Goal: Task Accomplishment & Management: Manage account settings

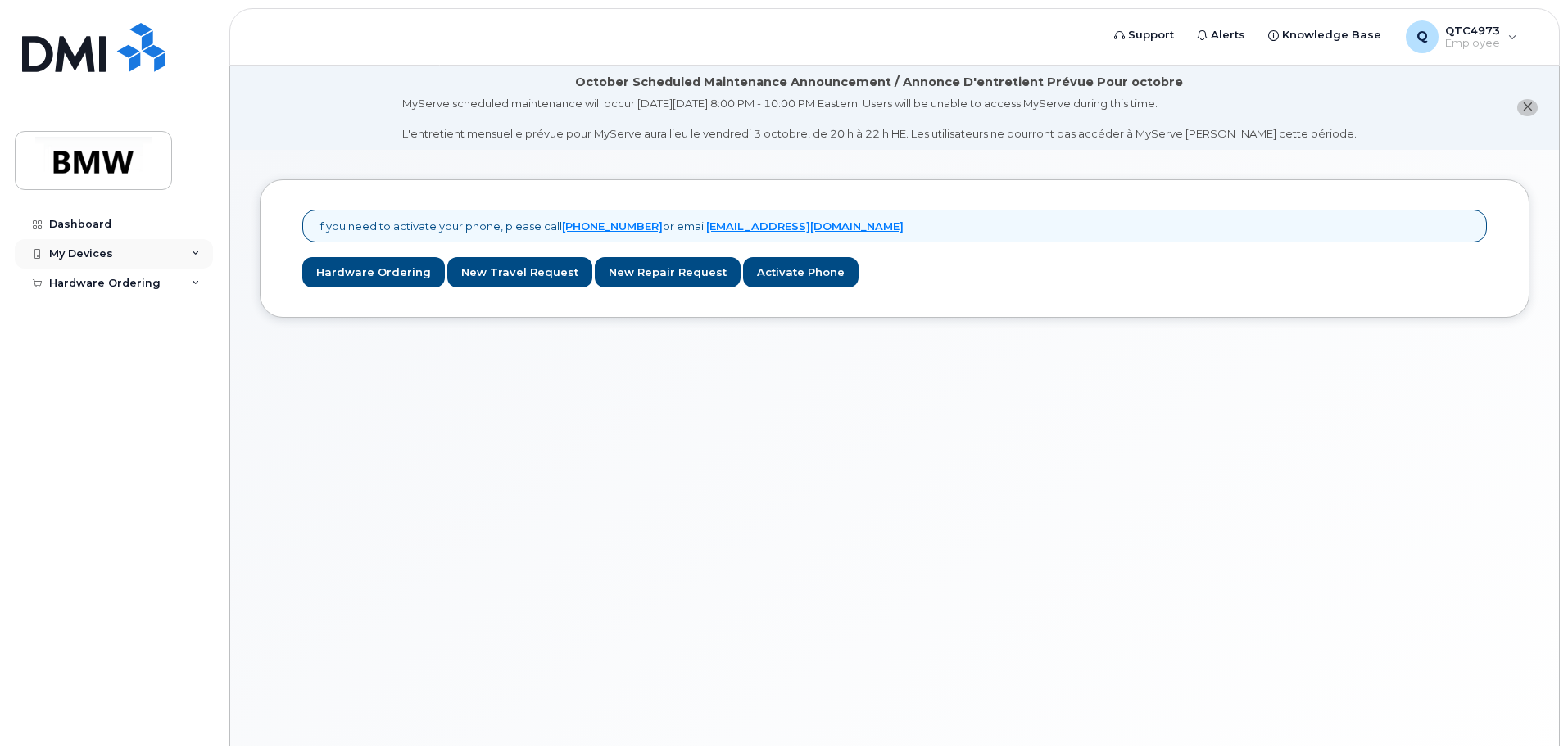
click at [180, 253] on div "My Devices" at bounding box center [114, 254] width 198 height 30
click at [104, 286] on div "Add Device" at bounding box center [89, 284] width 65 height 15
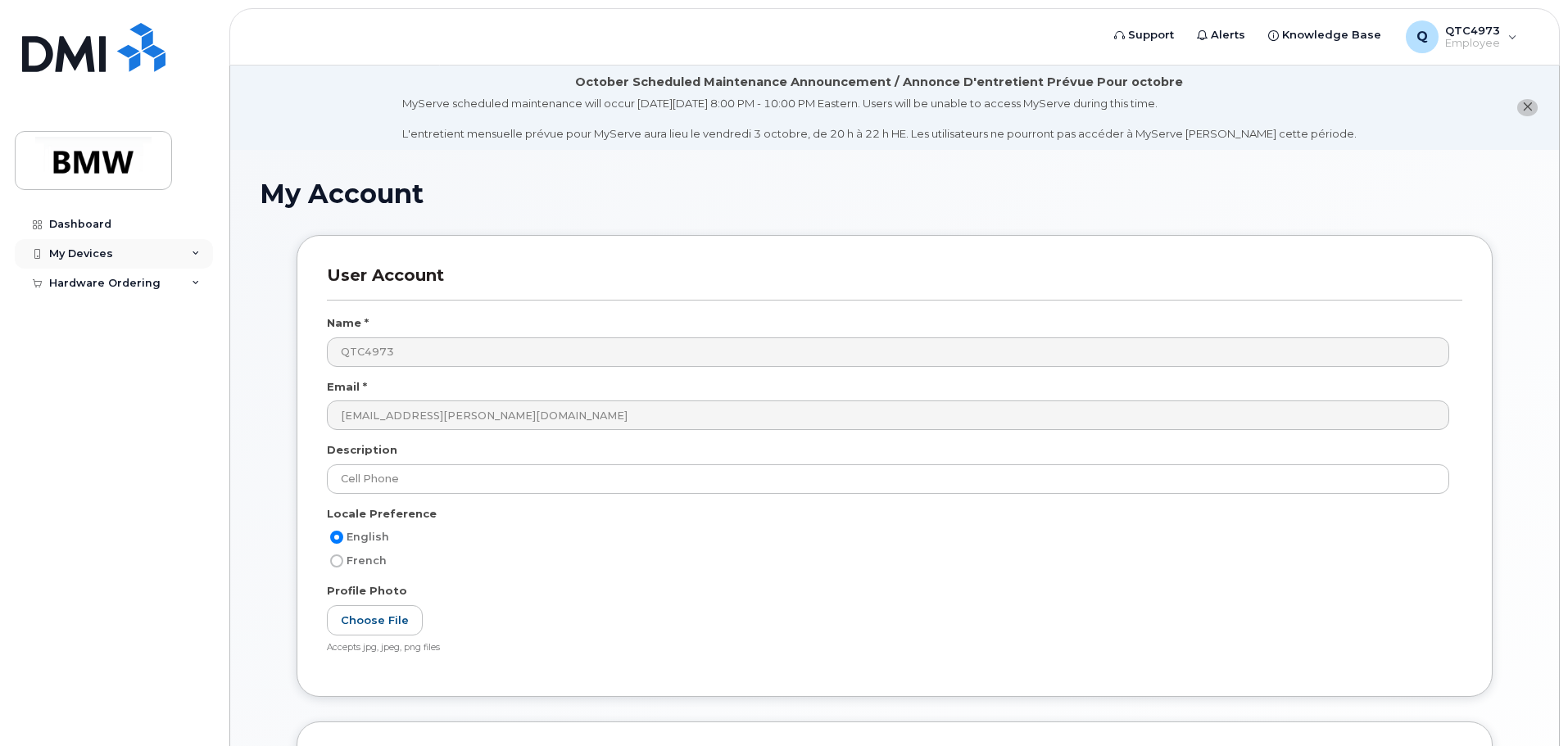
click at [104, 252] on div "My Devices" at bounding box center [81, 253] width 64 height 13
click at [100, 281] on div "Add Device" at bounding box center [89, 284] width 65 height 15
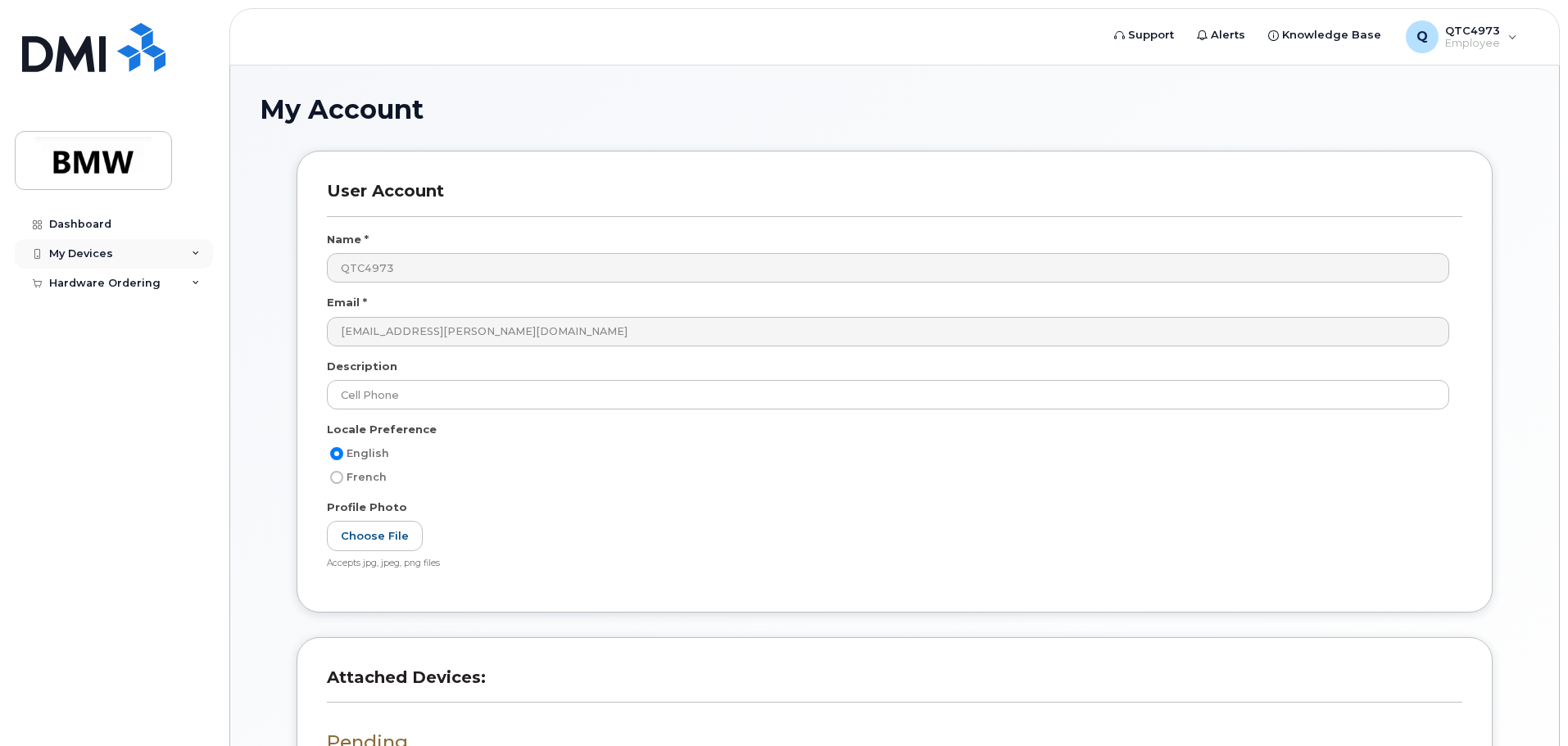
click at [87, 252] on div "My Devices" at bounding box center [81, 253] width 64 height 13
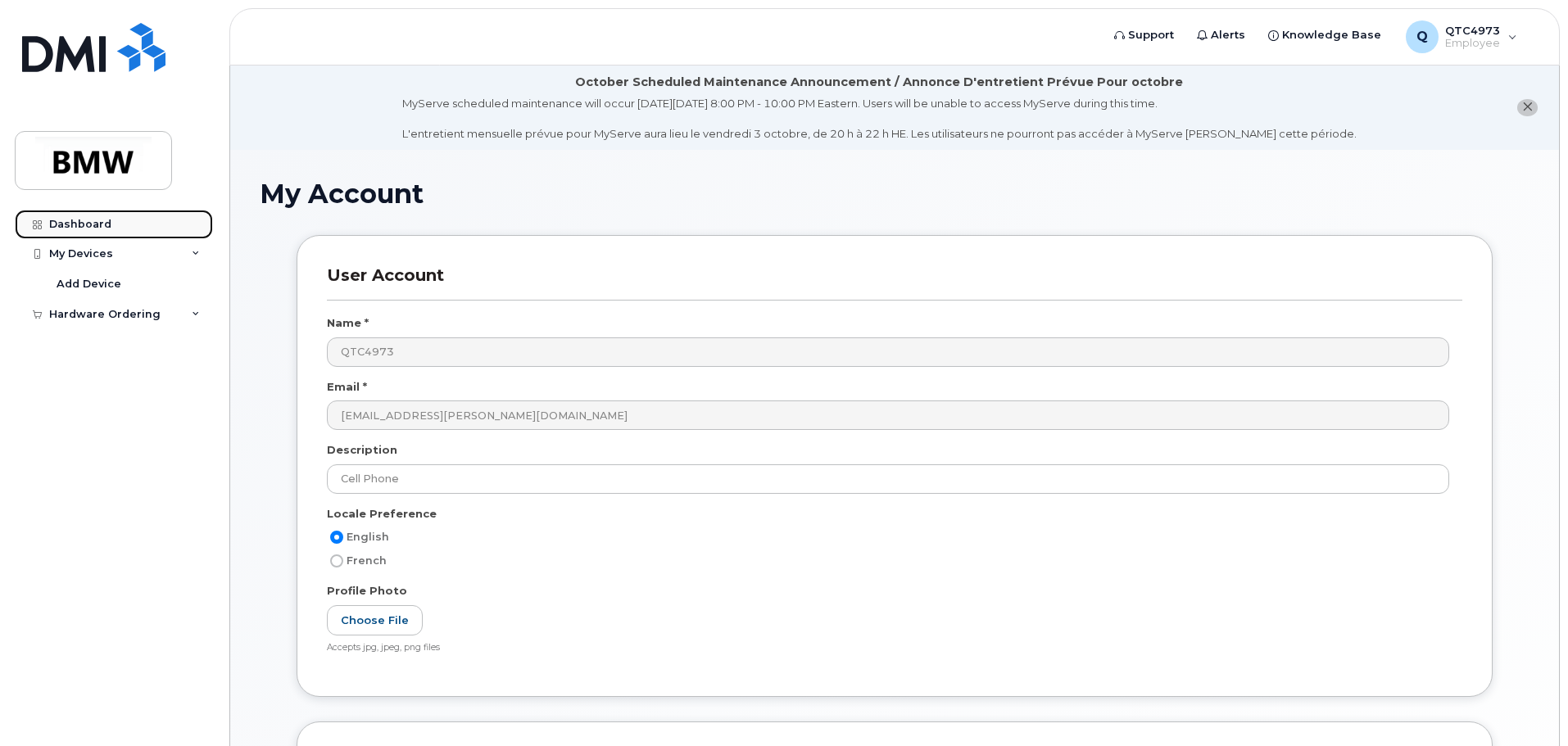
click at [78, 226] on div "Dashboard" at bounding box center [80, 224] width 63 height 13
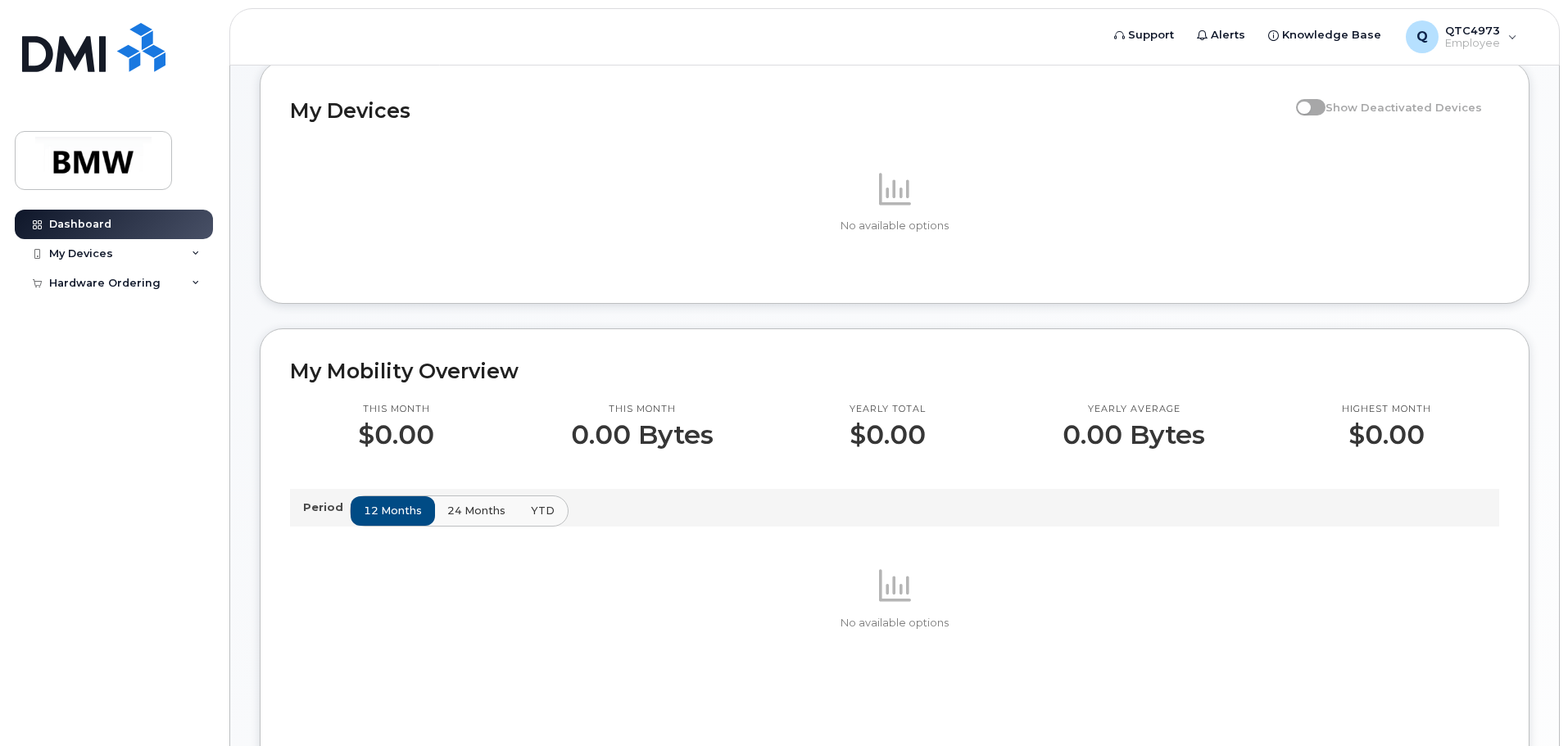
scroll to position [82, 0]
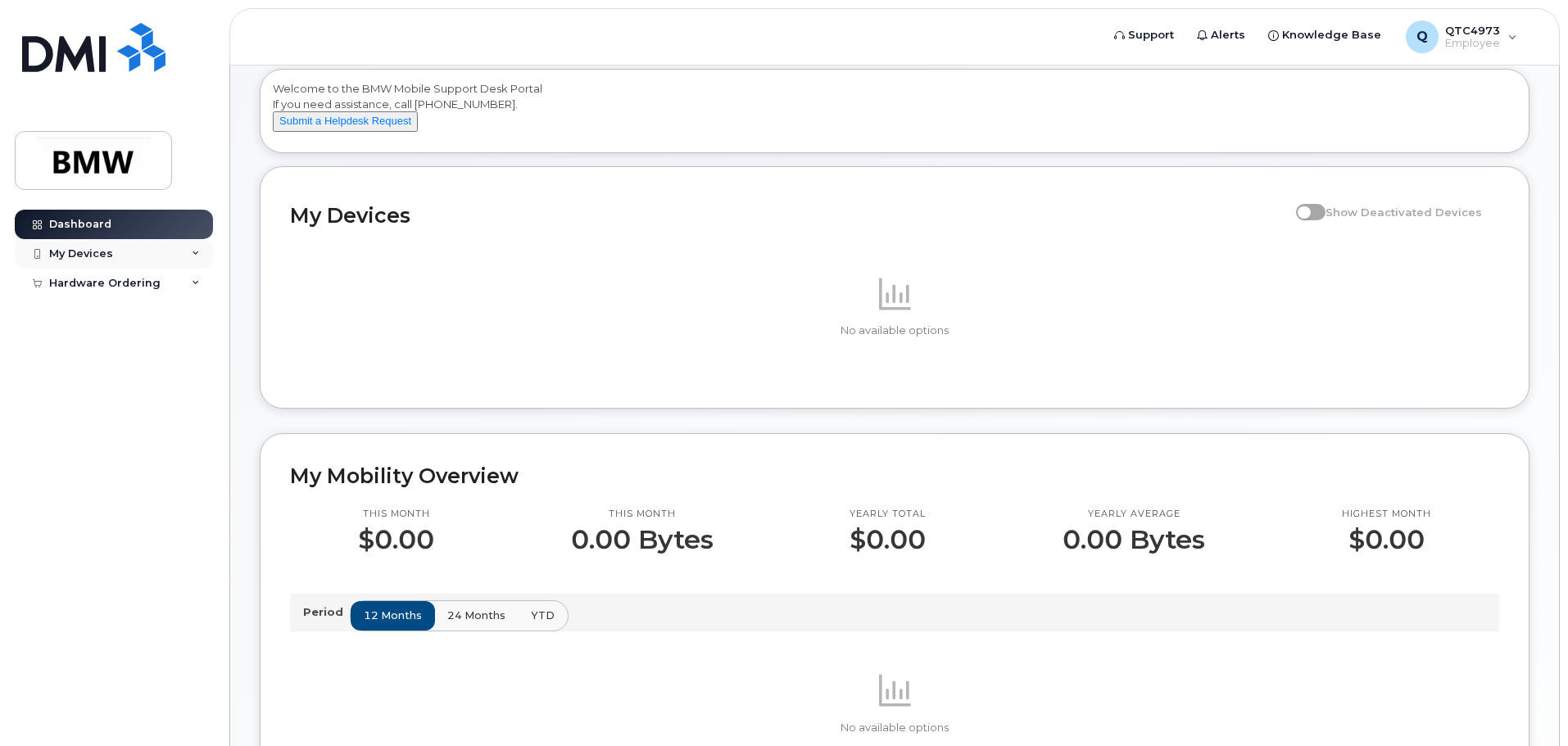
click at [109, 247] on div "My Devices" at bounding box center [81, 253] width 64 height 13
click at [100, 286] on div "Add Device" at bounding box center [89, 284] width 65 height 15
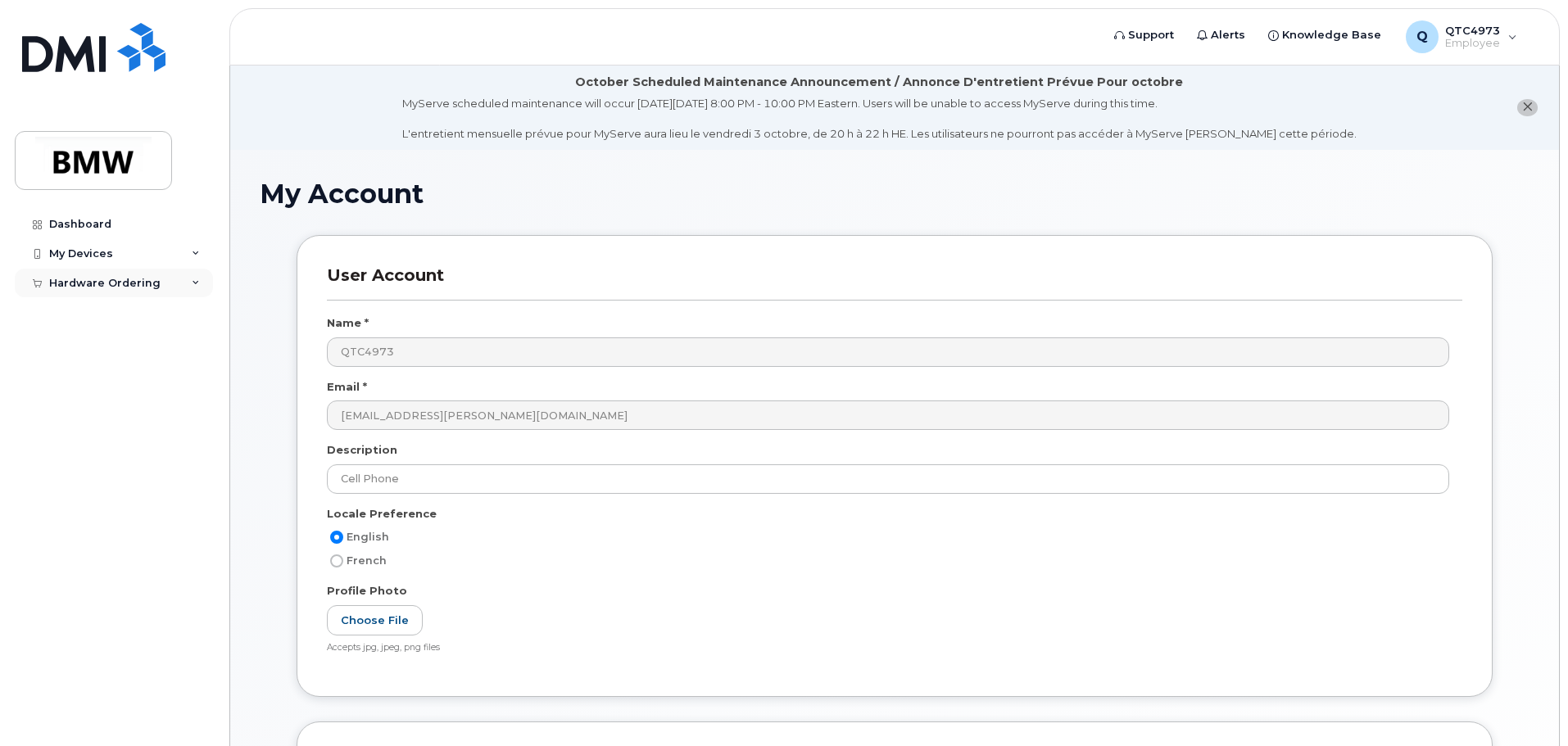
click at [125, 289] on div "Hardware Ordering" at bounding box center [105, 283] width 112 height 13
click at [90, 315] on div "New Order" at bounding box center [88, 313] width 63 height 15
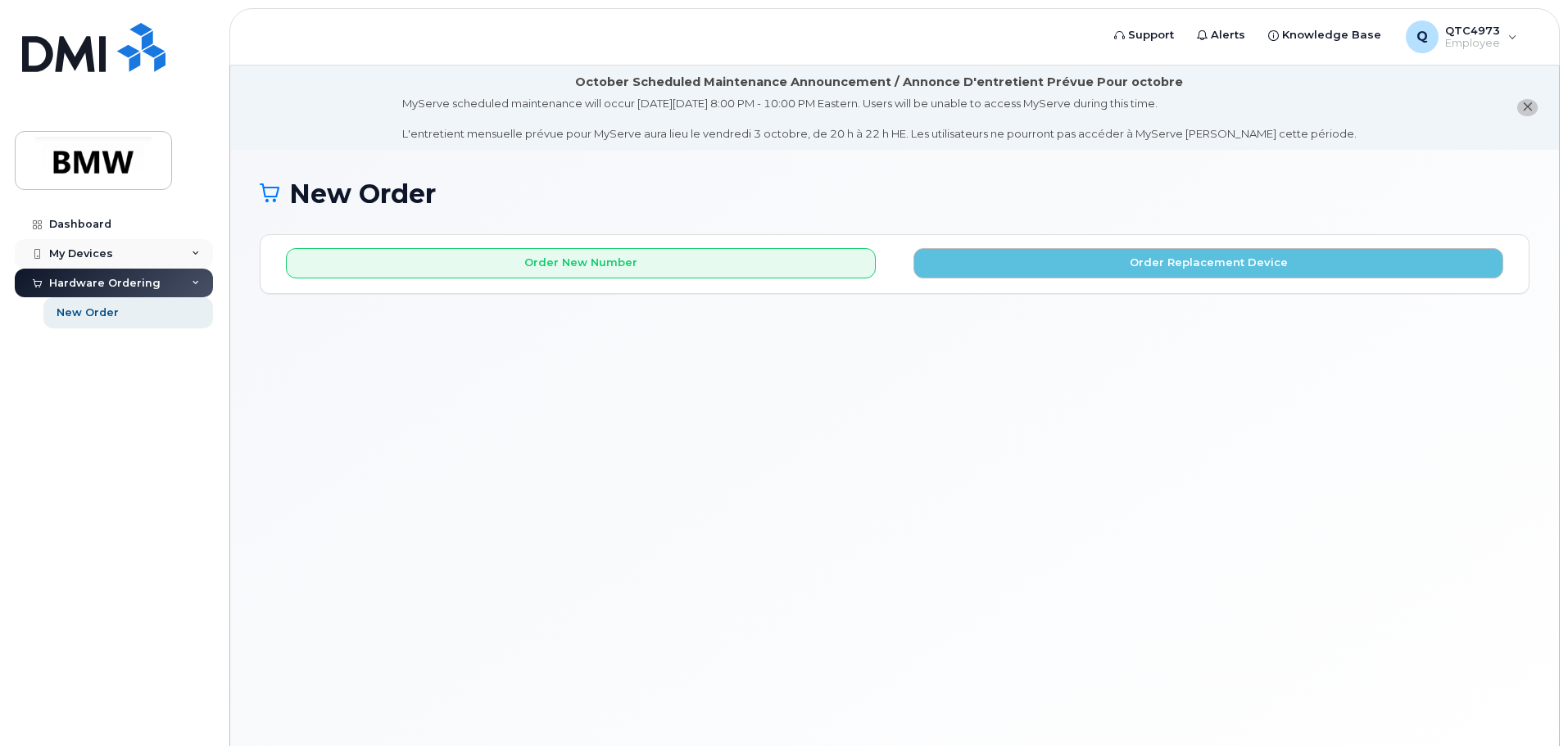
click at [170, 254] on div "My Devices" at bounding box center [114, 254] width 198 height 30
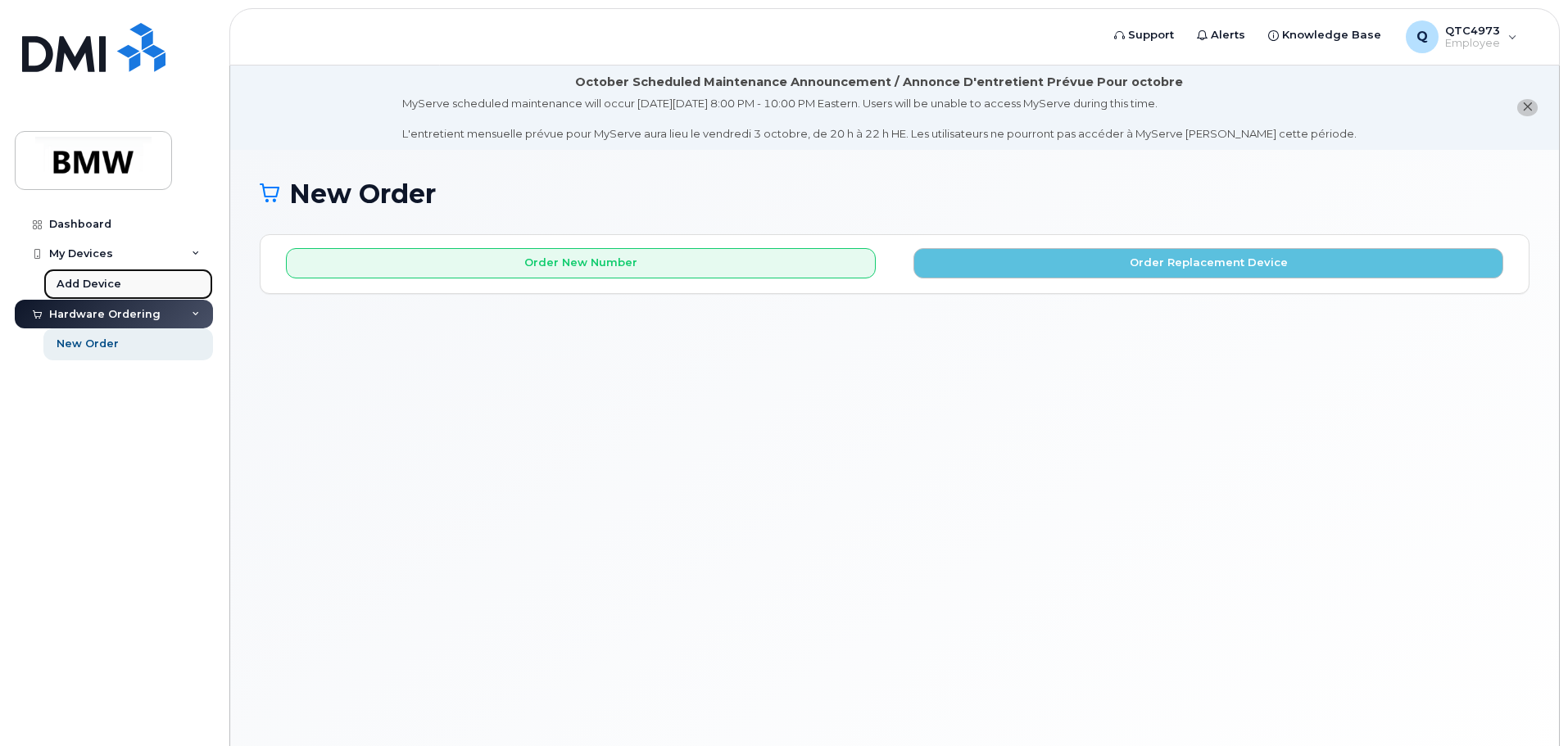
click at [108, 291] on div "Add Device" at bounding box center [89, 284] width 65 height 15
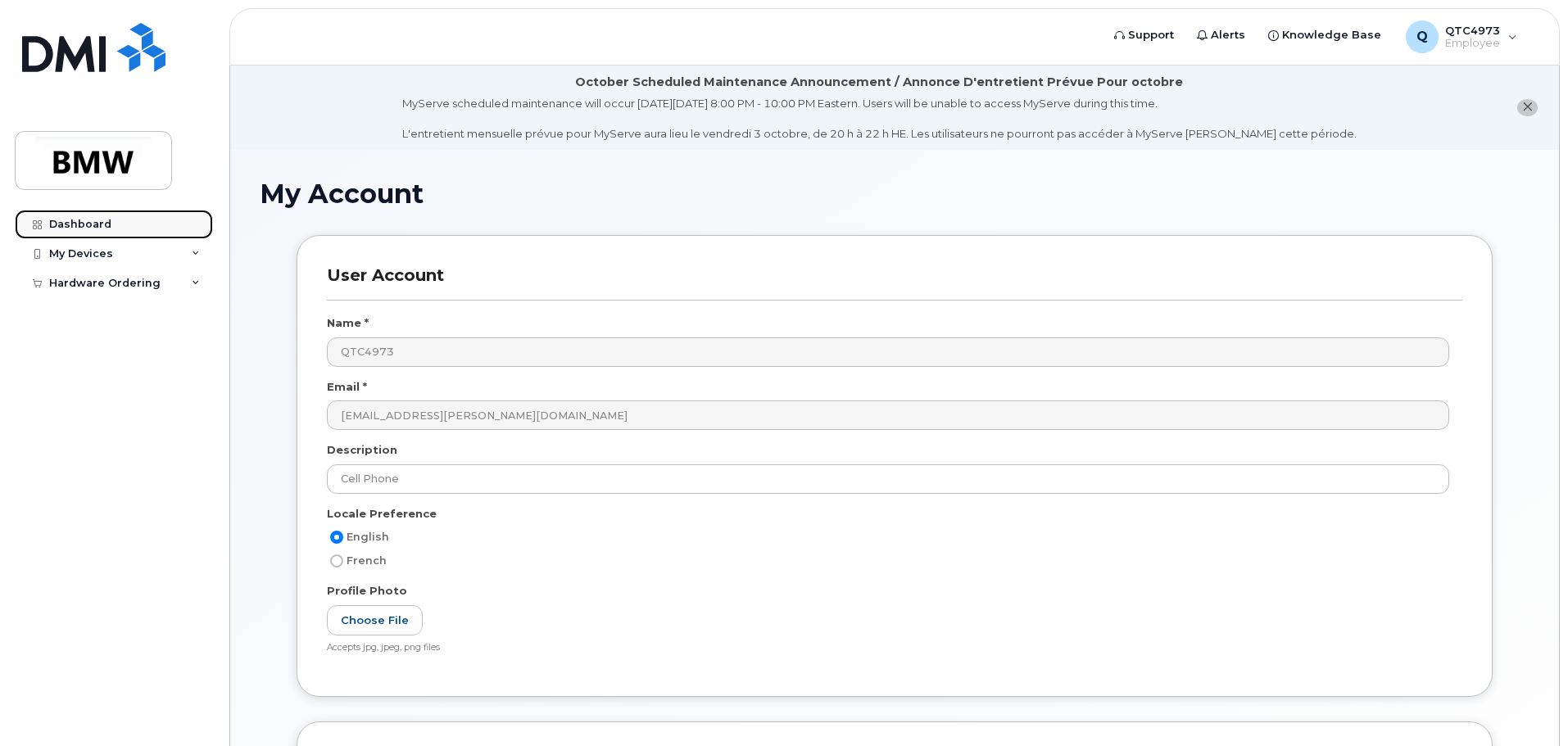
click at [52, 219] on div "Dashboard" at bounding box center [80, 224] width 63 height 13
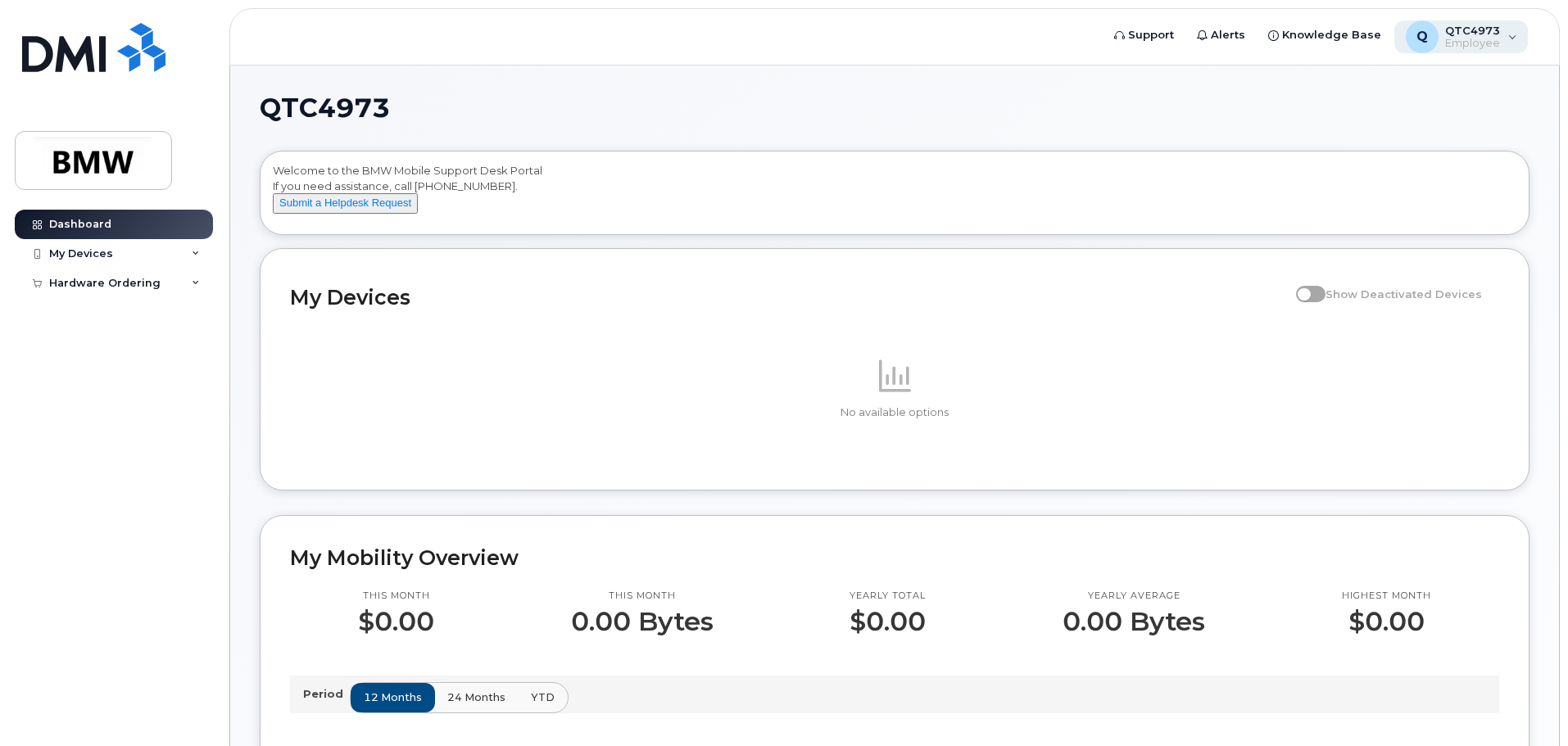
click at [1512, 34] on div "Q QTC4973 Employee" at bounding box center [1461, 37] width 134 height 33
click at [1207, 98] on h1 "QTC4973" at bounding box center [891, 108] width 1262 height 26
